Goal: Complete application form

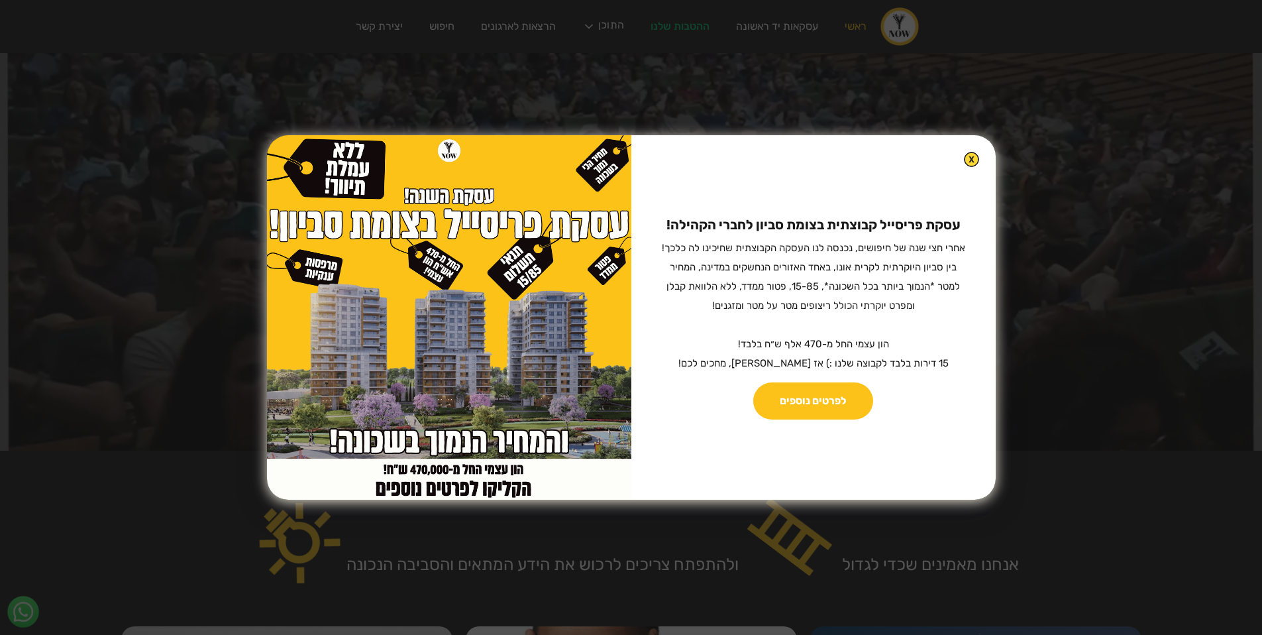
click at [964, 158] on img at bounding box center [971, 159] width 15 height 15
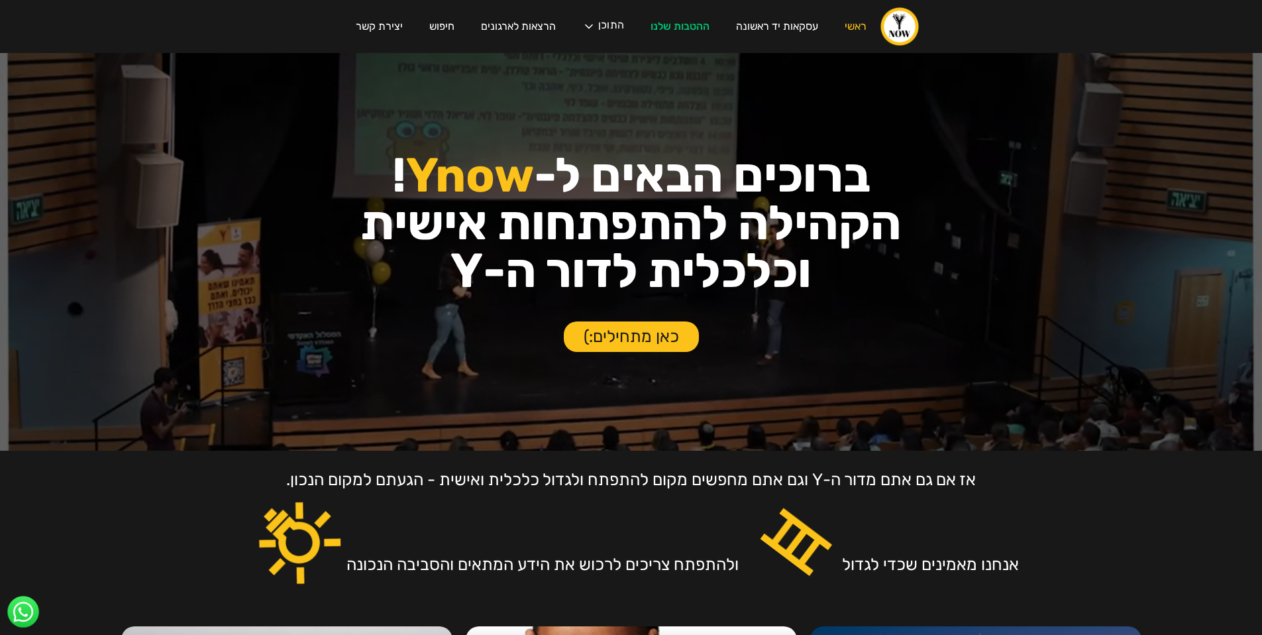
click at [633, 339] on link "כאן מתחילים:)" at bounding box center [631, 336] width 135 height 30
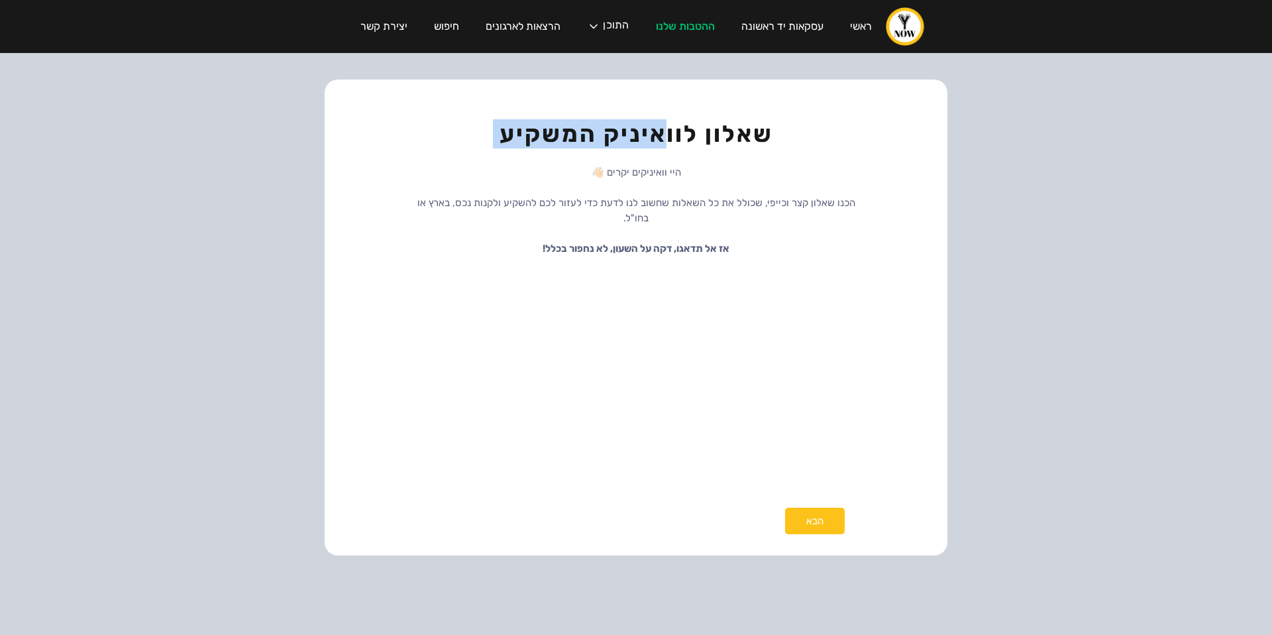
drag, startPoint x: 662, startPoint y: 136, endPoint x: 533, endPoint y: 156, distance: 130.0
click at [533, 156] on div "שאלון לוואיניק המשקיע היי וואיניקים יקרים 👋🏻 הכנו שאלון קצר וכייפי, שכולל את כל…" at bounding box center [636, 317] width 623 height 476
click at [533, 156] on div "היי וואיניקים יקרים 👋🏻 הכנו שאלון קצר וכייפי, שכולל את כל השאלות שחשוב לנו לדעת…" at bounding box center [636, 209] width 464 height 109
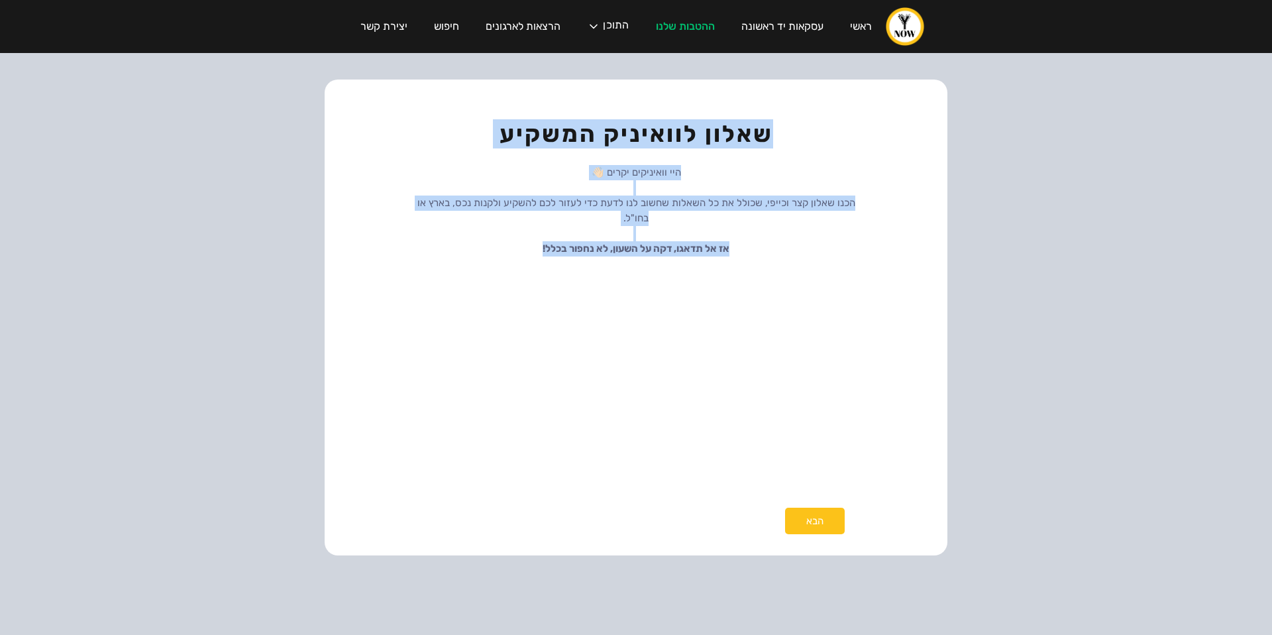
drag, startPoint x: 566, startPoint y: 115, endPoint x: 439, endPoint y: 240, distance: 179.4
click at [439, 240] on div "שאלון לוואיניק המשקיע היי וואיניקים יקרים 👋🏻 הכנו שאלון קצר וכייפי, שכולל את כל…" at bounding box center [636, 317] width 623 height 476
click at [520, 225] on p "היי וואיניקים יקרים 👋🏻 הכנו שאלון קצר וכייפי, שכולל את כל השאלות שחשוב לנו לדעת…" at bounding box center [636, 210] width 464 height 91
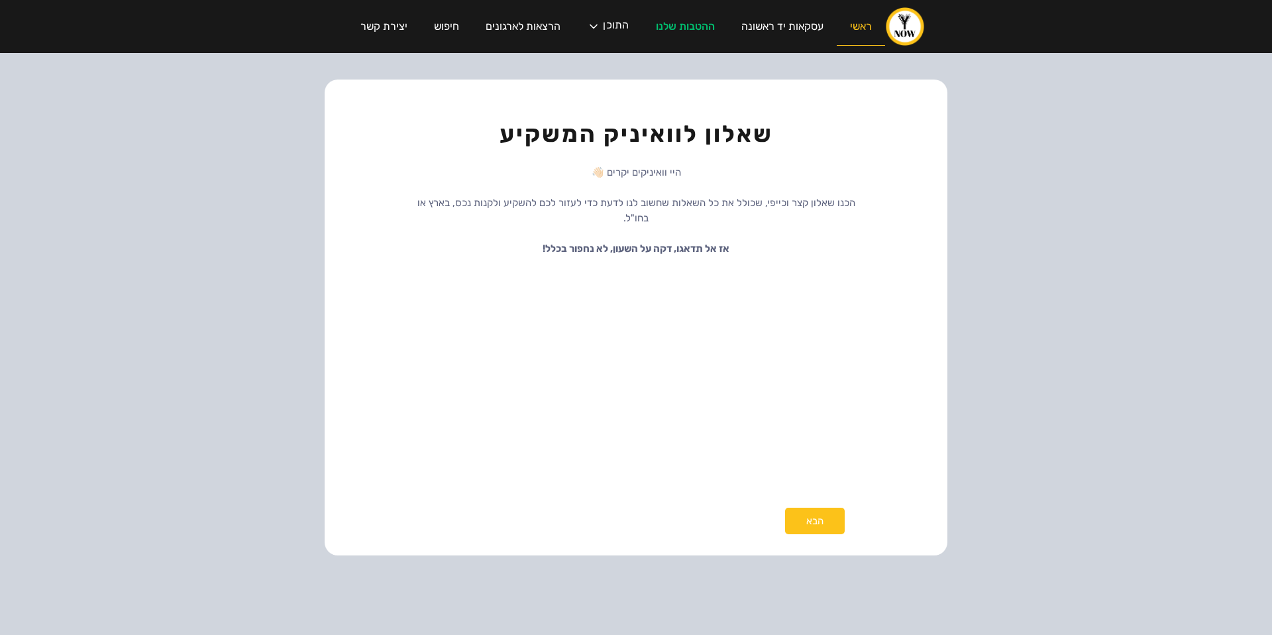
click at [857, 26] on link "ראשי" at bounding box center [861, 27] width 48 height 38
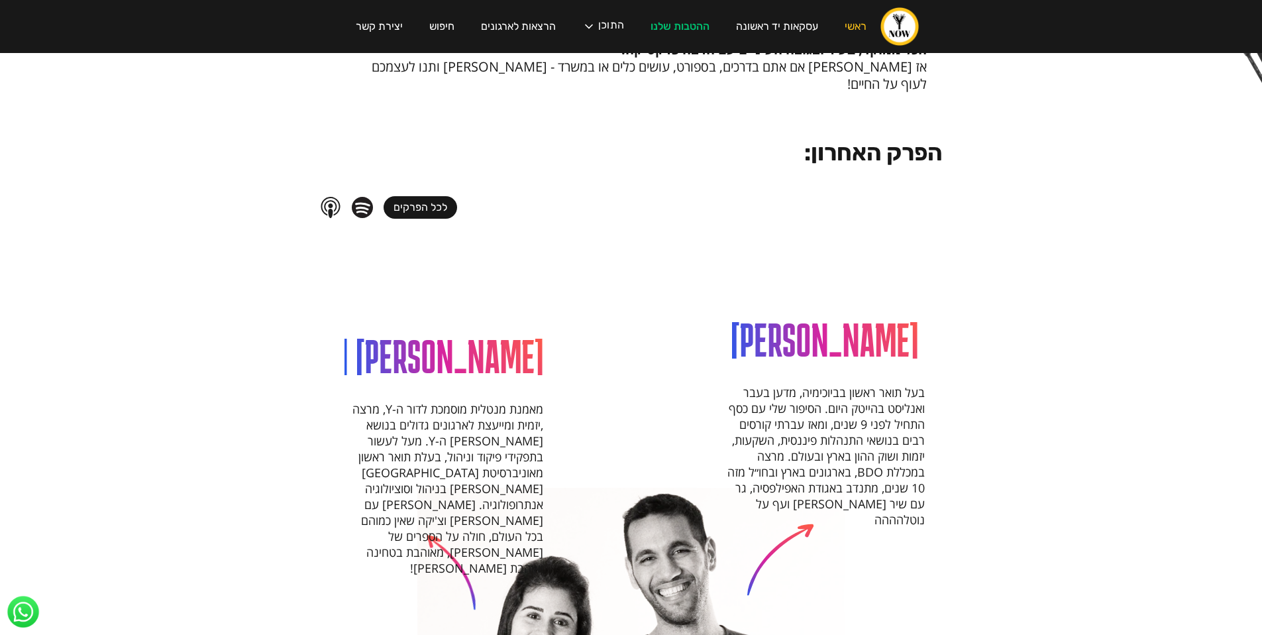
scroll to position [1361, 0]
